Goal: Information Seeking & Learning: Learn about a topic

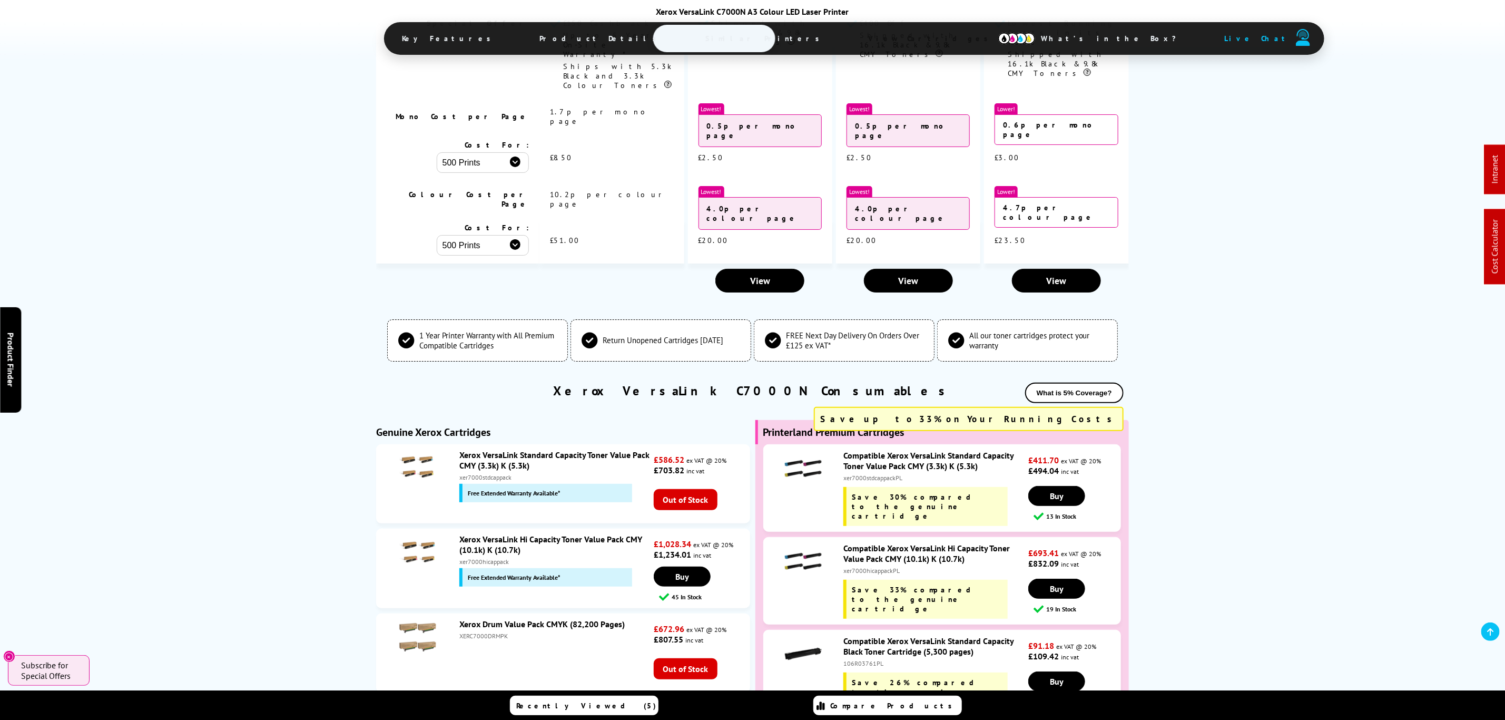
scroll to position [3048, 0]
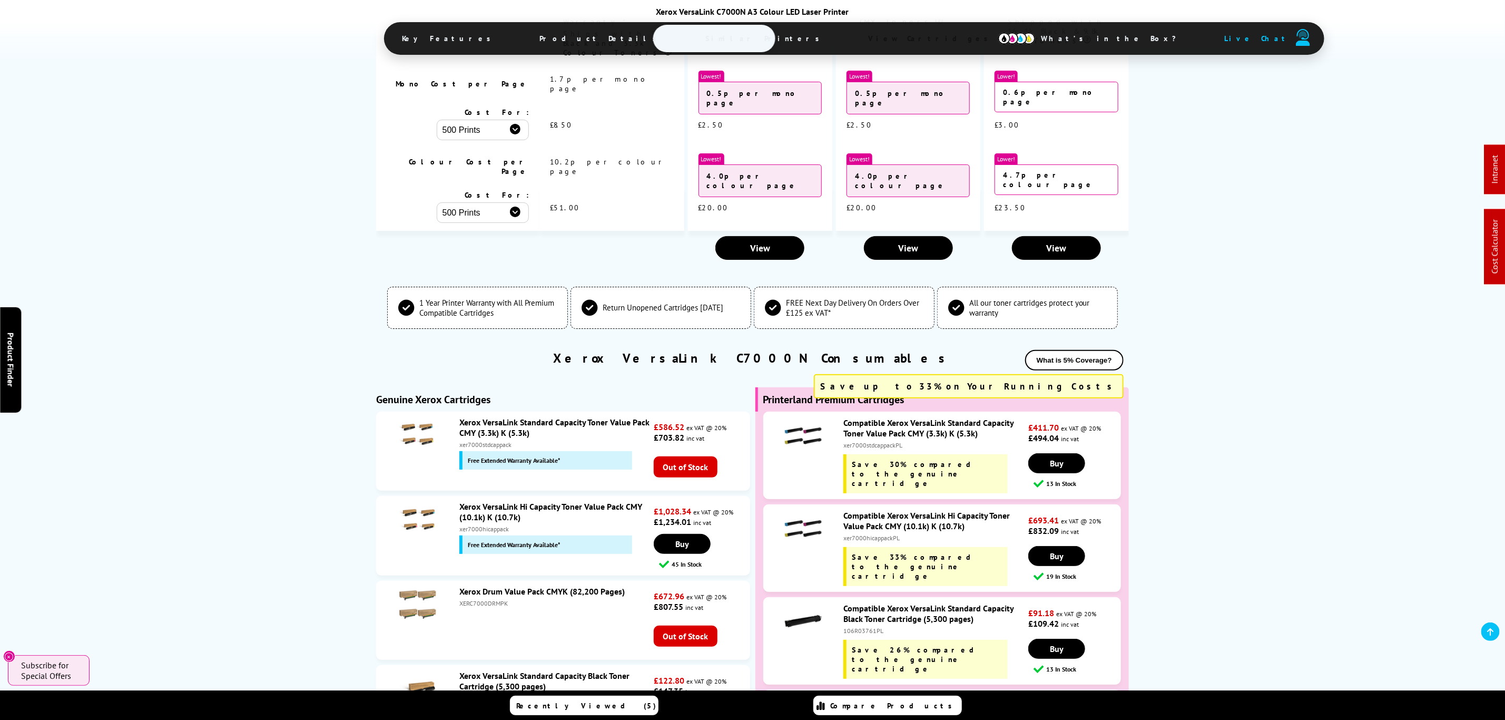
click at [890, 510] on link "Compatible Xerox VersaLink Hi Capacity Toner Value Pack CMY (10.1k) K (10.7k)" at bounding box center [926, 520] width 166 height 21
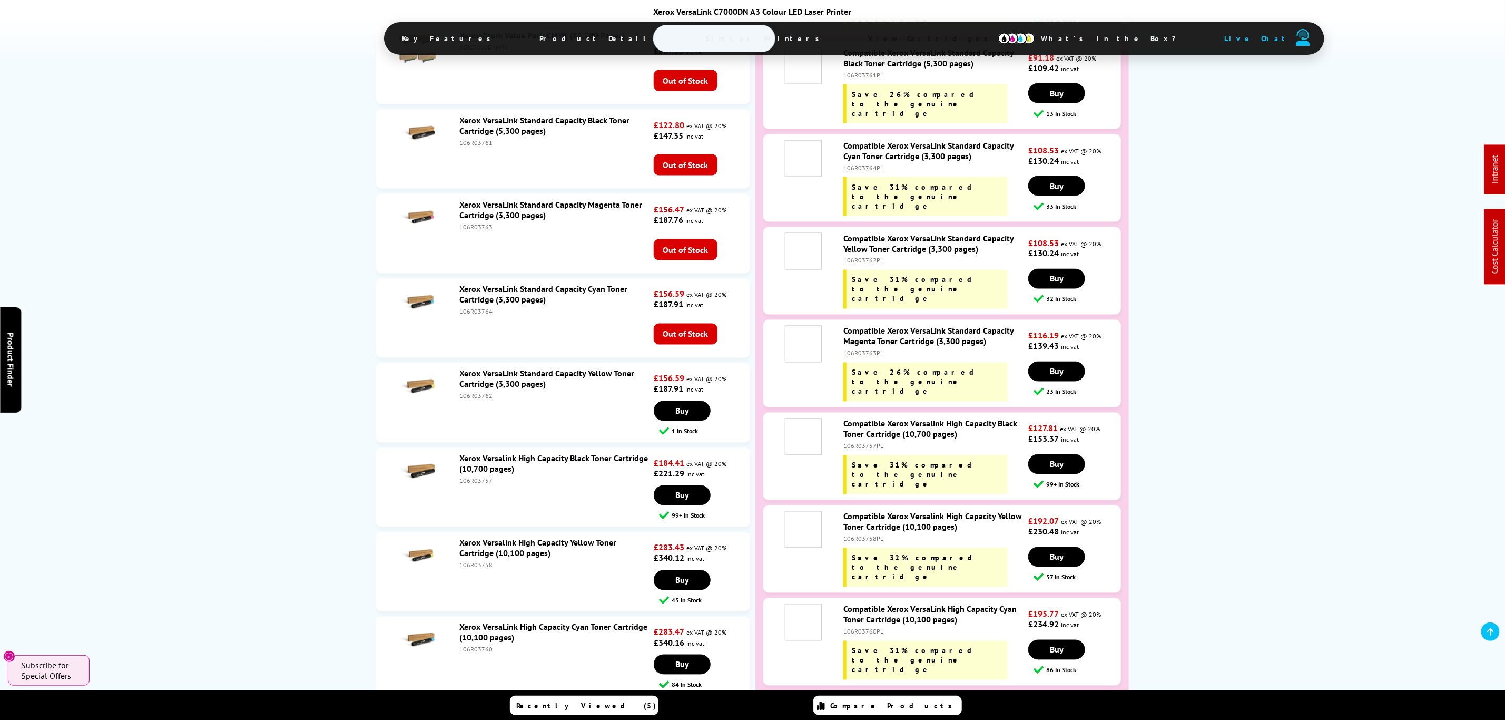
scroll to position [4267, 0]
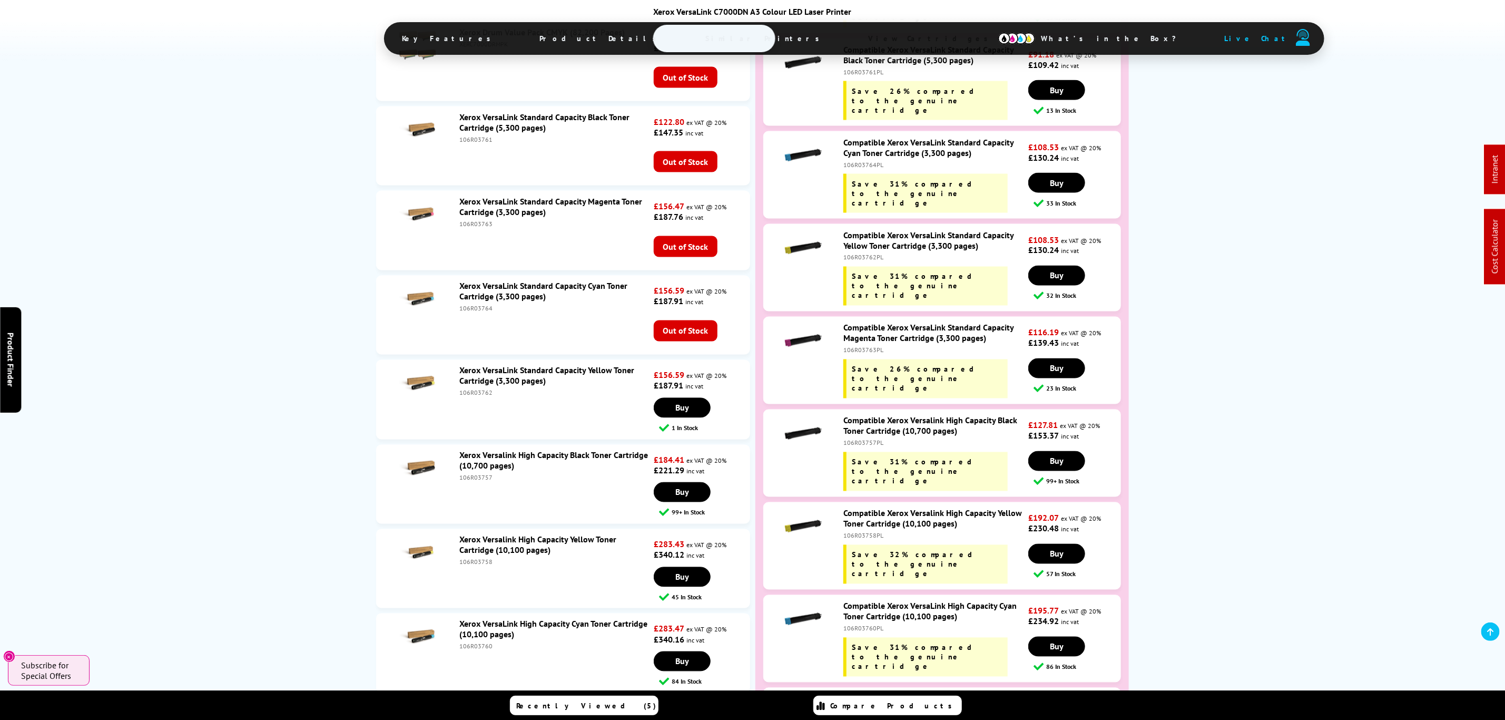
click at [946, 508] on link "Compatible Xerox Versalink High Capacity Yellow Toner Cartridge (10,100 pages)" at bounding box center [932, 518] width 179 height 21
